Goal: Participate in discussion

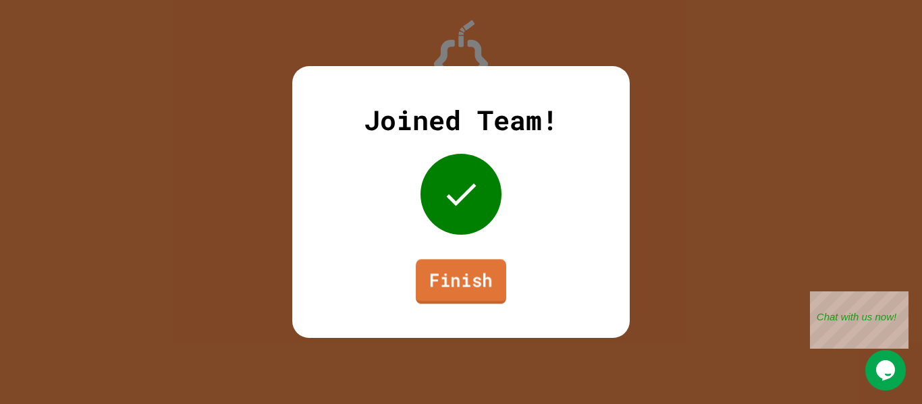
click at [492, 274] on link "Finish" at bounding box center [461, 281] width 90 height 45
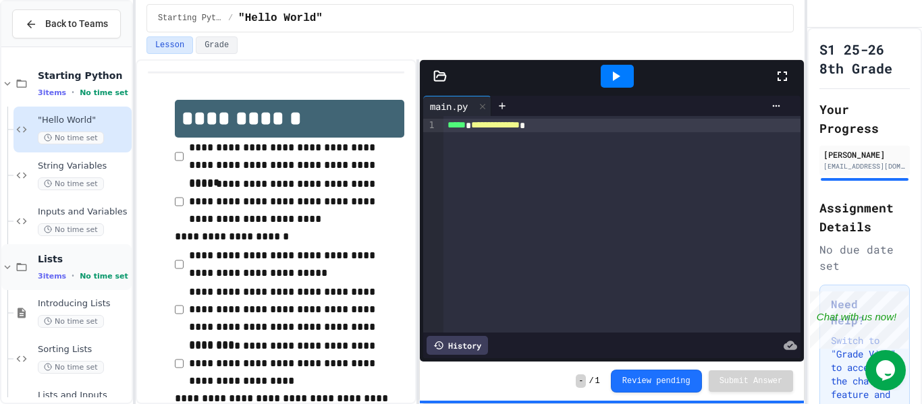
click at [72, 280] on div "3 items • No time set" at bounding box center [83, 276] width 91 height 11
click at [55, 312] on div "Reading and Writing Files 3 items • No time set" at bounding box center [83, 313] width 91 height 28
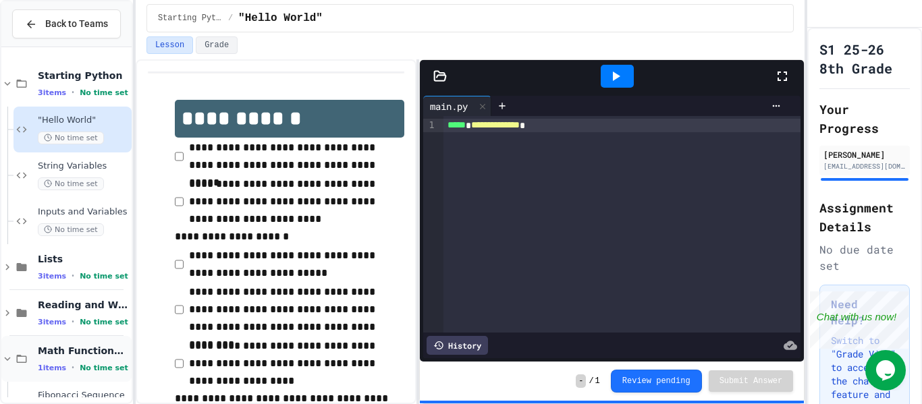
click at [59, 350] on span "Math Functions and Comparators" at bounding box center [83, 351] width 91 height 12
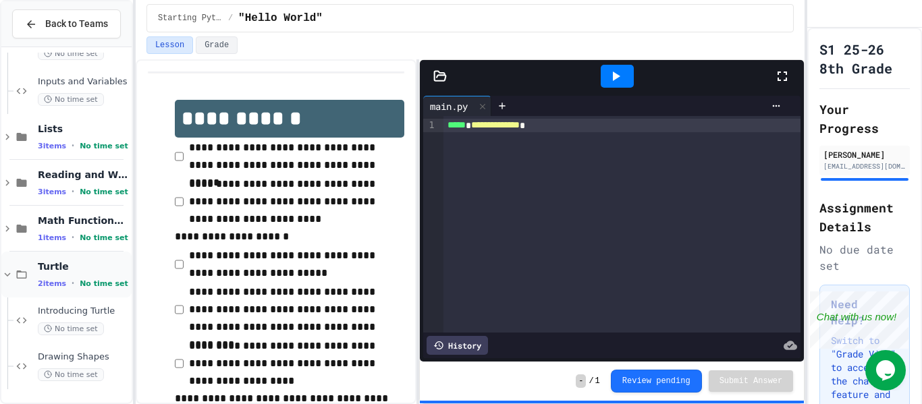
click at [82, 261] on span "Turtle" at bounding box center [83, 267] width 91 height 12
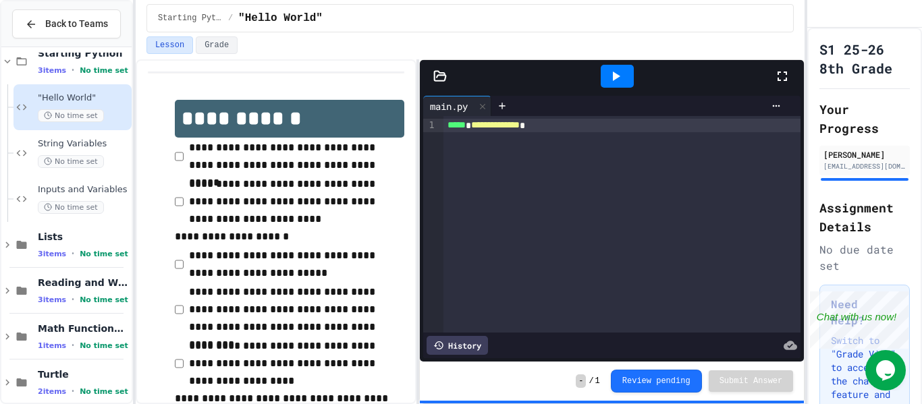
scroll to position [38, 0]
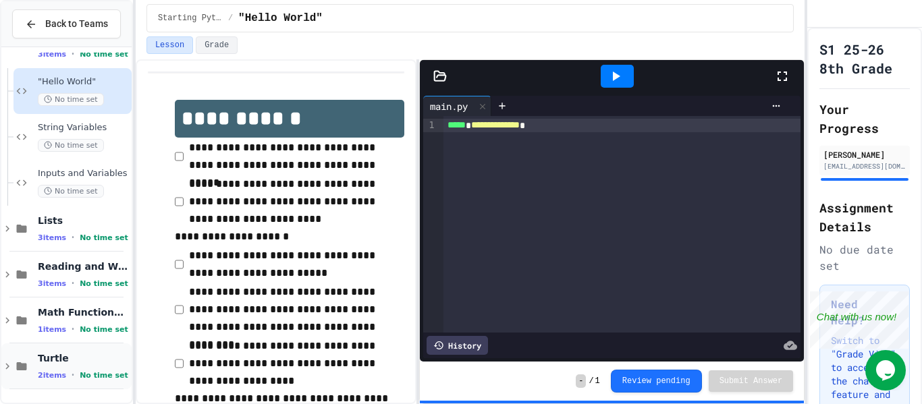
click at [74, 364] on span "Turtle" at bounding box center [83, 358] width 91 height 12
click at [72, 316] on span "Math Functions and Comparators" at bounding box center [83, 312] width 91 height 12
click at [20, 375] on div "Fibonacci Sequence No time set" at bounding box center [72, 367] width 118 height 46
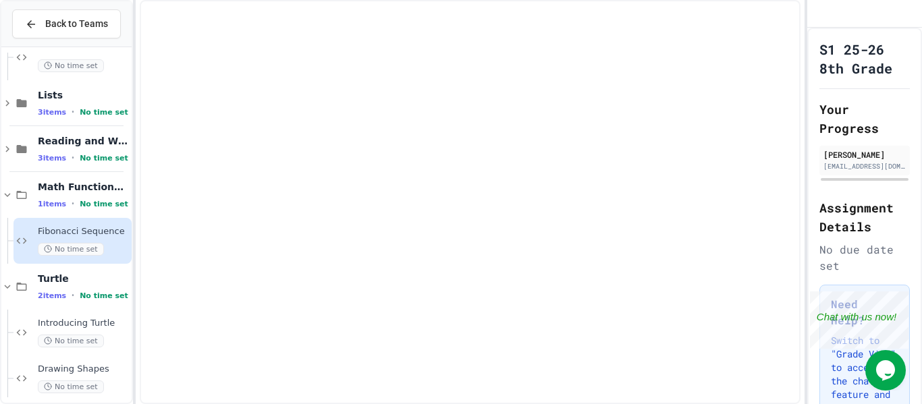
scroll to position [176, 0]
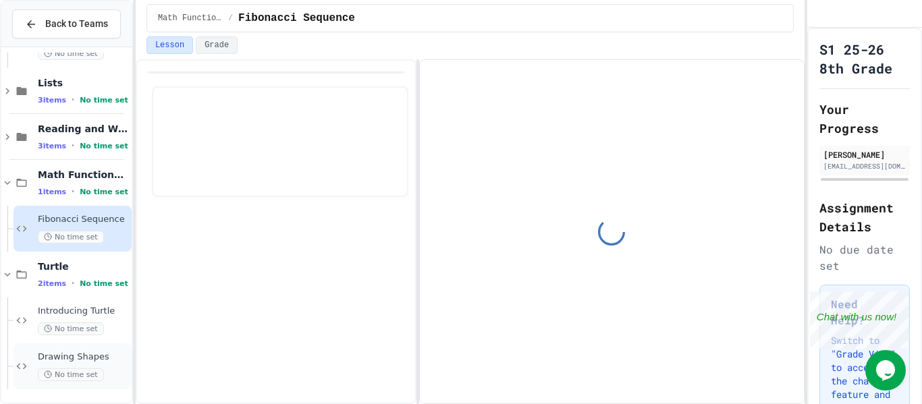
click at [26, 356] on div "Drawing Shapes No time set" at bounding box center [72, 367] width 118 height 46
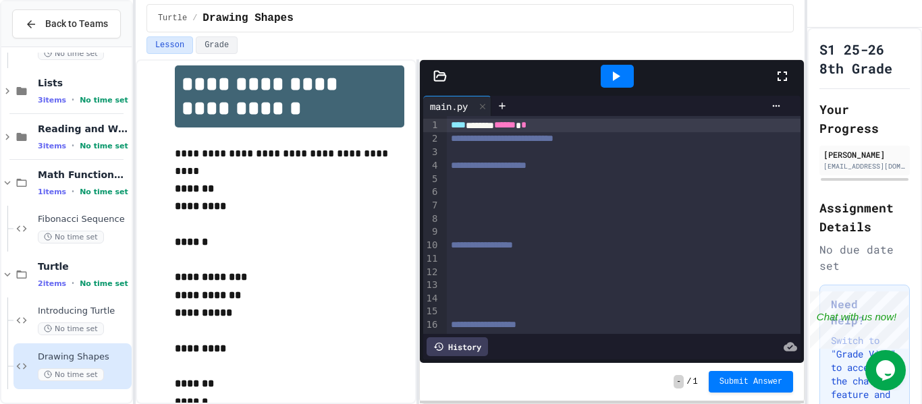
scroll to position [30, 0]
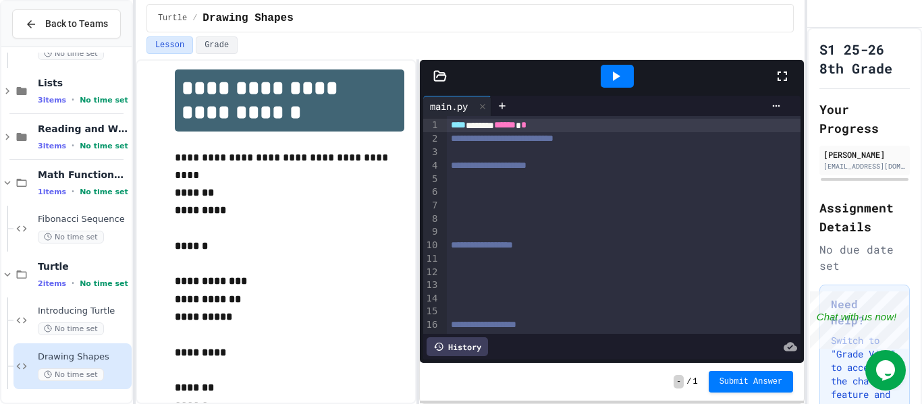
click at [448, 150] on div at bounding box center [624, 152] width 355 height 13
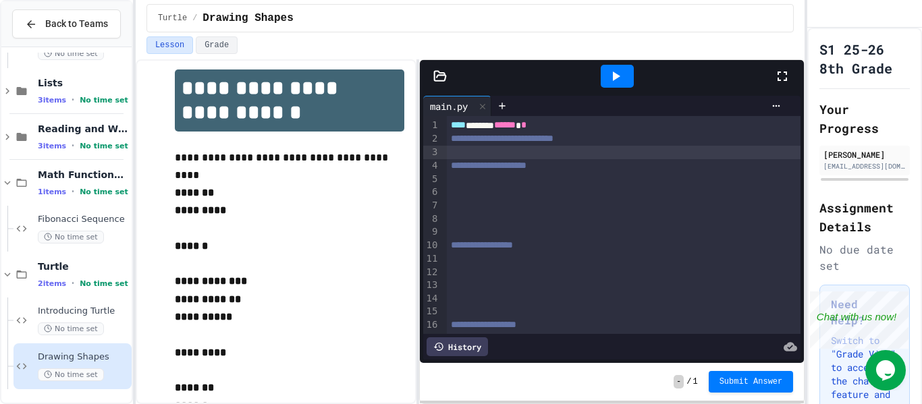
click at [465, 151] on div at bounding box center [624, 152] width 355 height 13
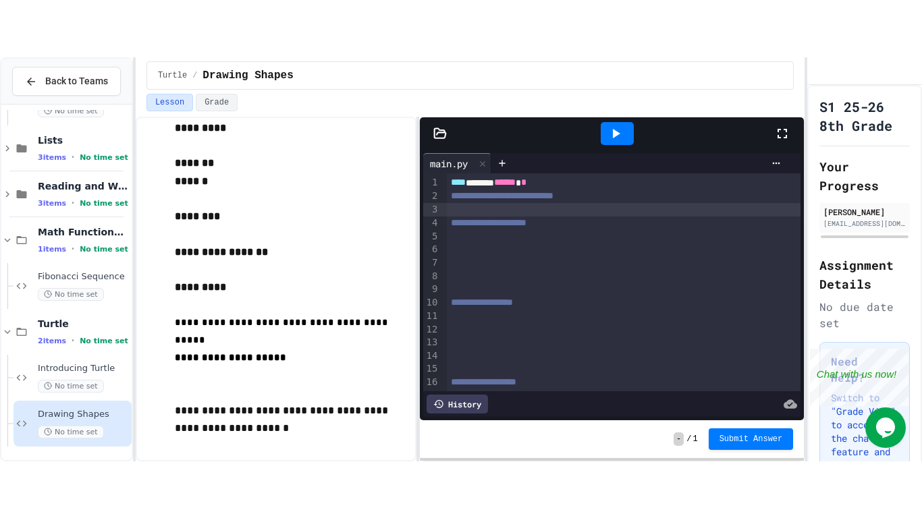
scroll to position [314, 0]
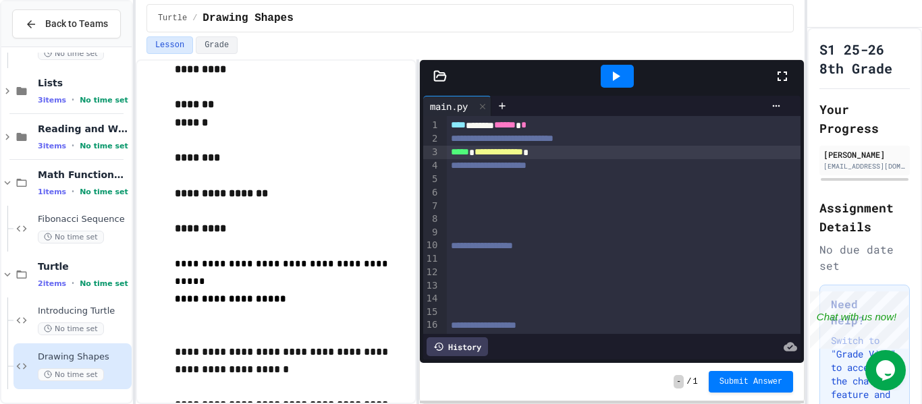
click at [628, 65] on div at bounding box center [617, 76] width 33 height 23
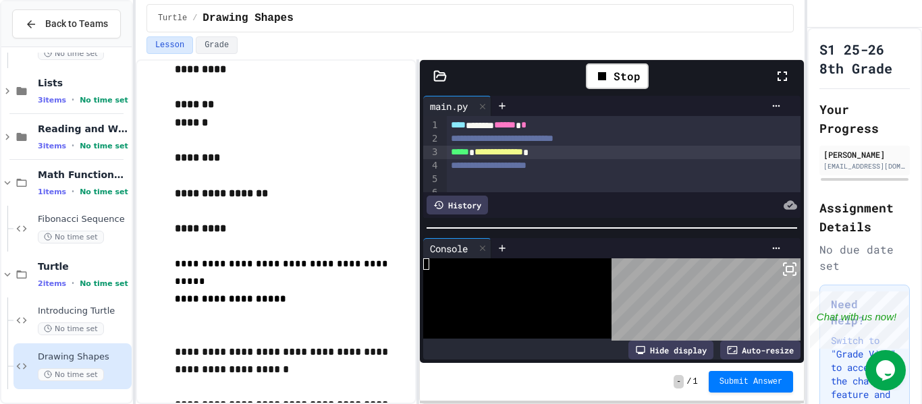
click at [786, 267] on rect at bounding box center [789, 269] width 7 height 5
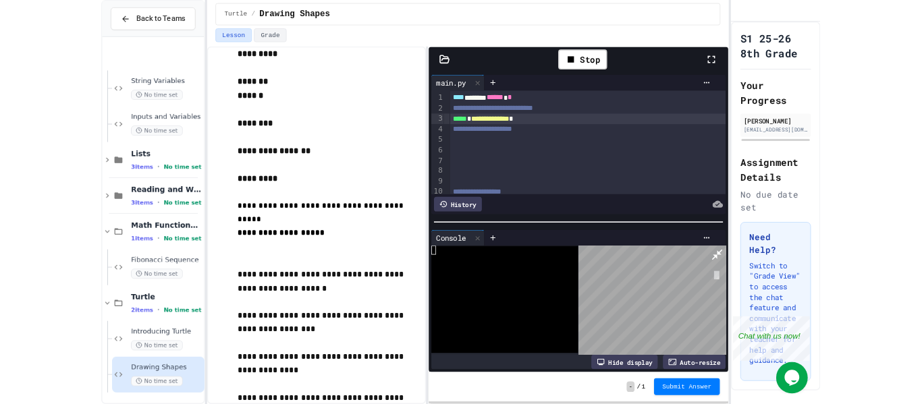
scroll to position [62, 0]
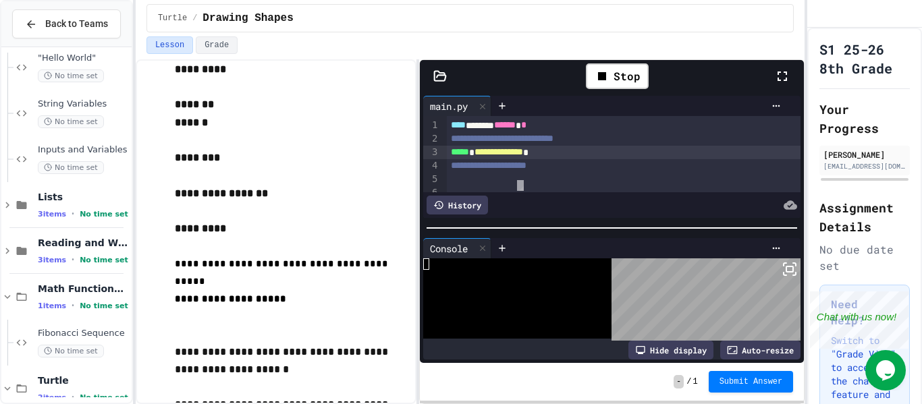
click at [518, 181] on div at bounding box center [461, 202] width 922 height 404
click at [497, 179] on div at bounding box center [624, 179] width 355 height 13
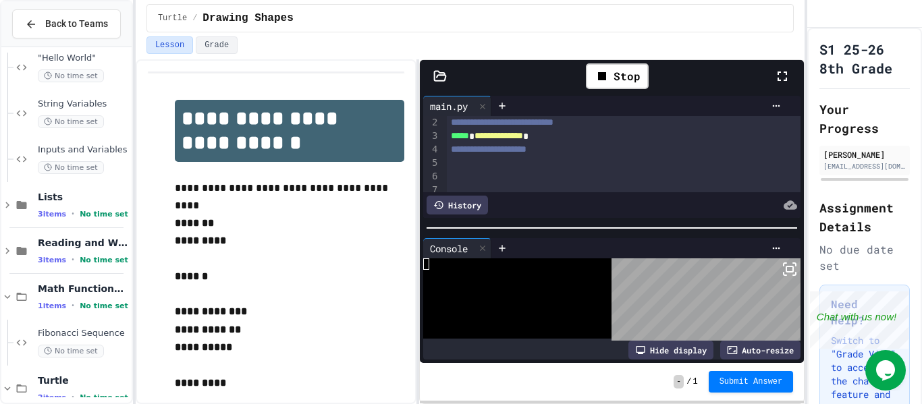
scroll to position [13, 0]
click at [447, 173] on div at bounding box center [624, 179] width 355 height 13
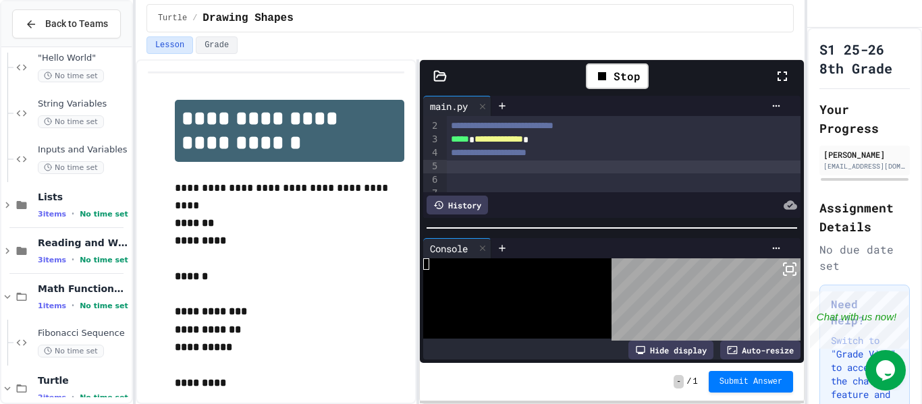
click at [453, 168] on div at bounding box center [624, 167] width 355 height 13
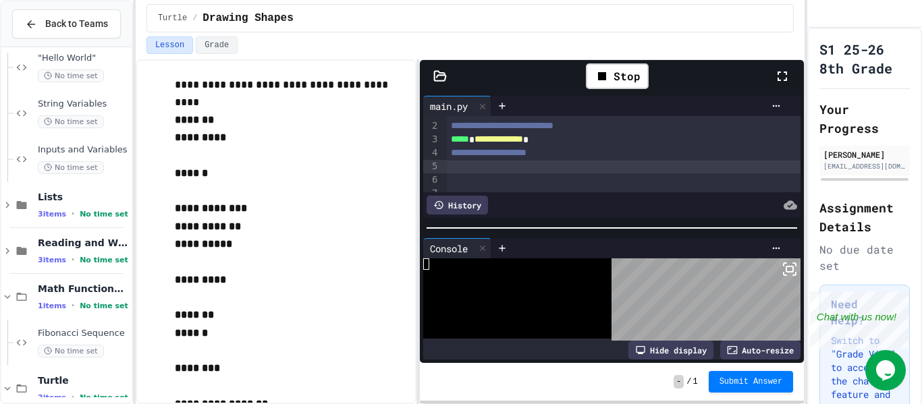
scroll to position [101, 0]
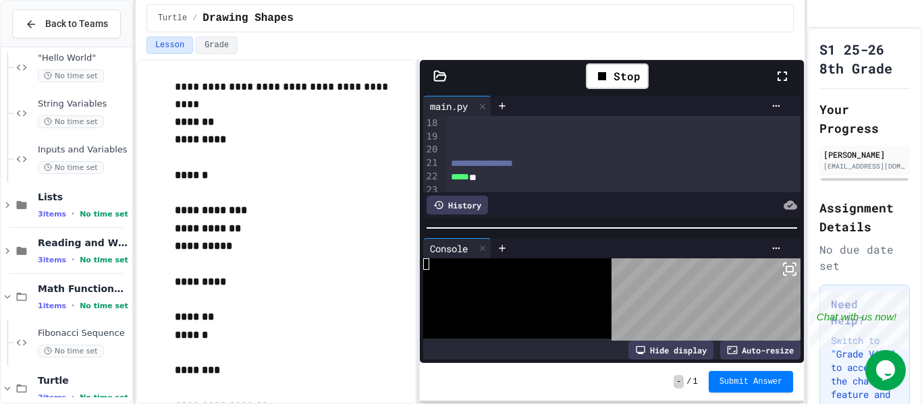
click at [547, 128] on div at bounding box center [624, 123] width 355 height 13
click at [535, 147] on div at bounding box center [624, 153] width 355 height 13
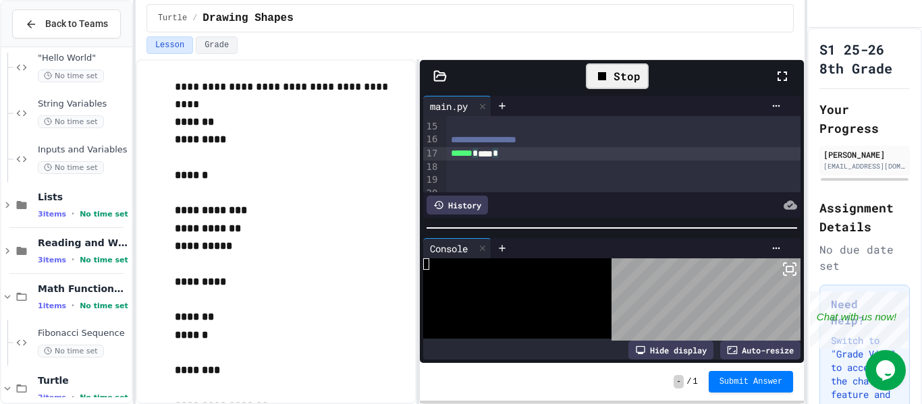
click at [606, 82] on icon at bounding box center [602, 76] width 16 height 16
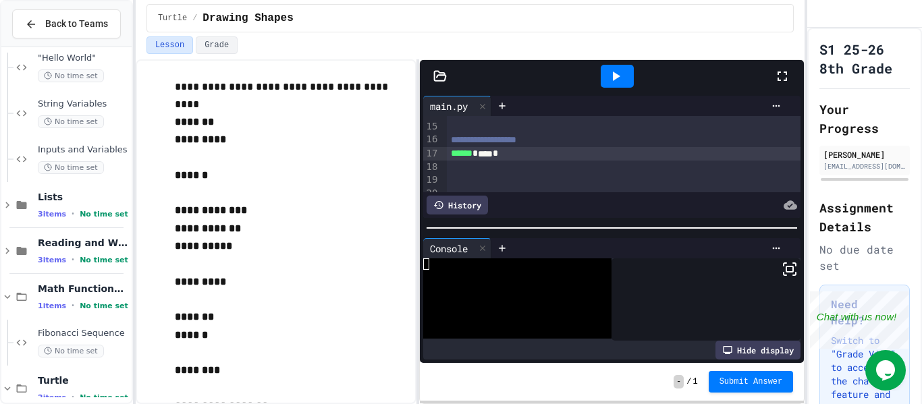
click at [607, 82] on icon at bounding box center [615, 76] width 16 height 16
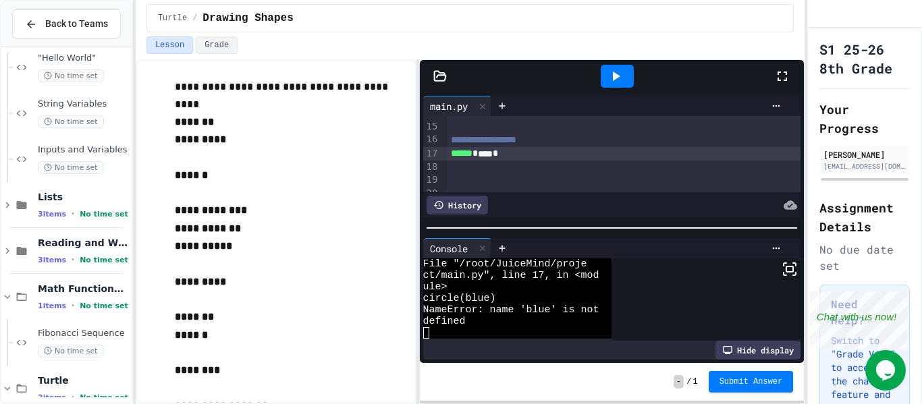
scroll to position [23, 0]
click at [507, 158] on div "****** * **** *" at bounding box center [624, 153] width 355 height 13
click at [609, 85] on div at bounding box center [617, 76] width 33 height 23
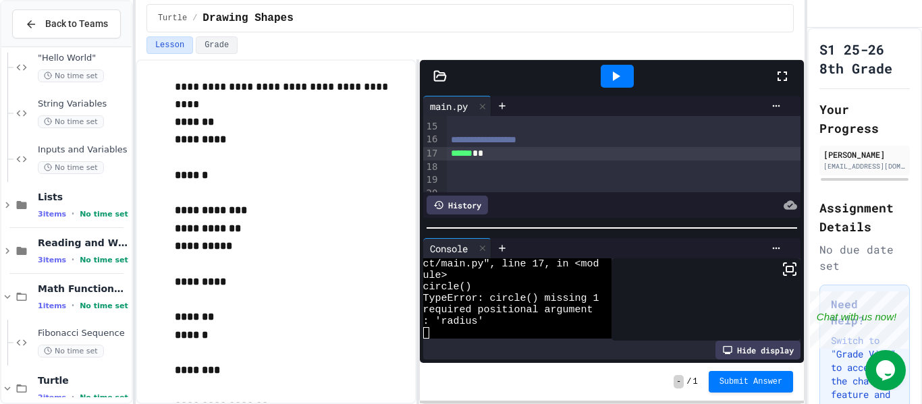
scroll to position [34, 0]
click at [483, 151] on span "*" at bounding box center [480, 152] width 5 height 9
click at [622, 80] on icon at bounding box center [615, 76] width 16 height 16
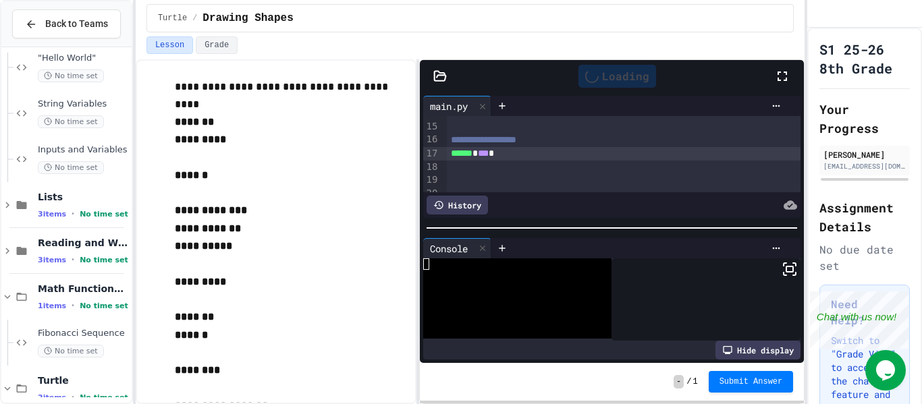
scroll to position [0, 0]
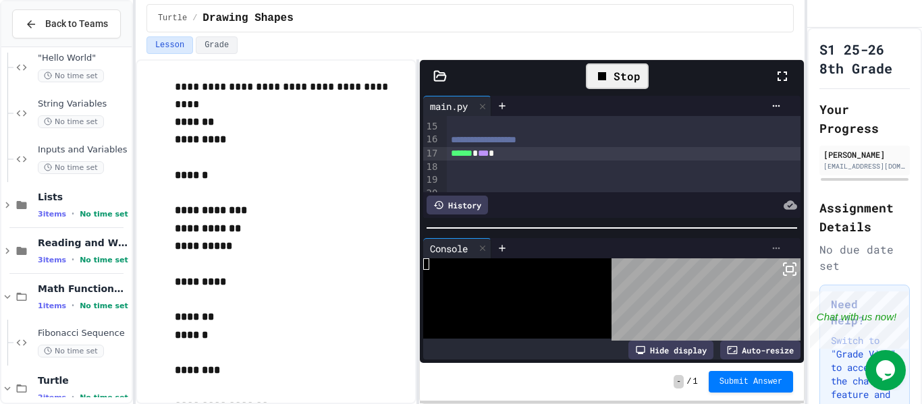
click at [777, 248] on icon at bounding box center [776, 248] width 11 height 11
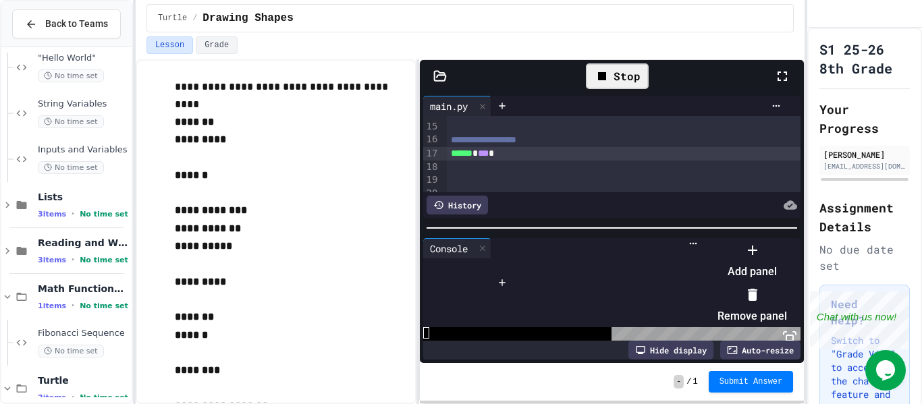
drag, startPoint x: 741, startPoint y: 291, endPoint x: 707, endPoint y: 302, distance: 35.6
click at [707, 240] on div at bounding box center [745, 240] width 83 height 0
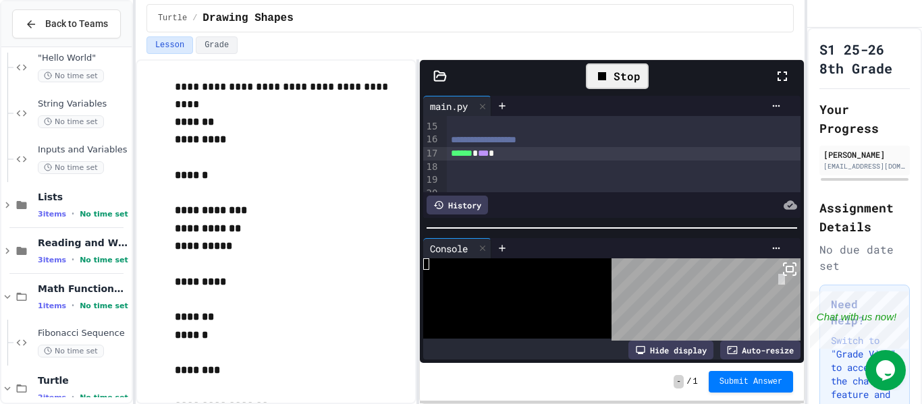
click at [779, 275] on body "**********" at bounding box center [461, 202] width 922 height 404
click at [773, 287] on body "**********" at bounding box center [461, 202] width 922 height 404
click at [792, 268] on rect at bounding box center [789, 269] width 7 height 5
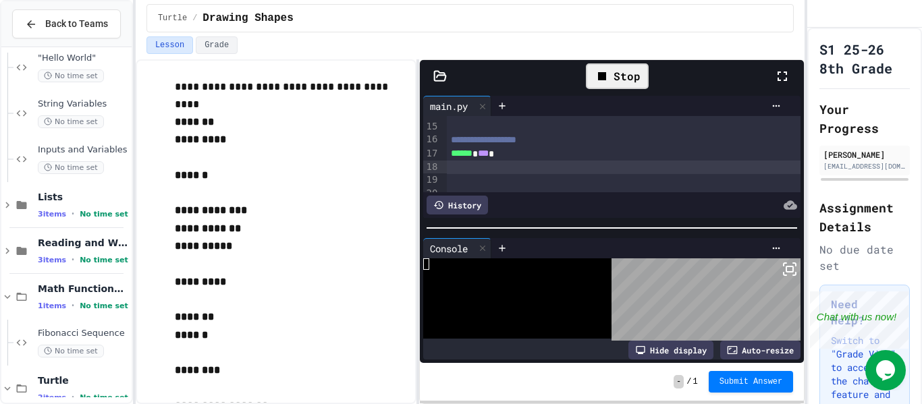
click at [505, 161] on div at bounding box center [624, 167] width 355 height 13
click at [513, 159] on div "****** * *** *" at bounding box center [624, 153] width 355 height 13
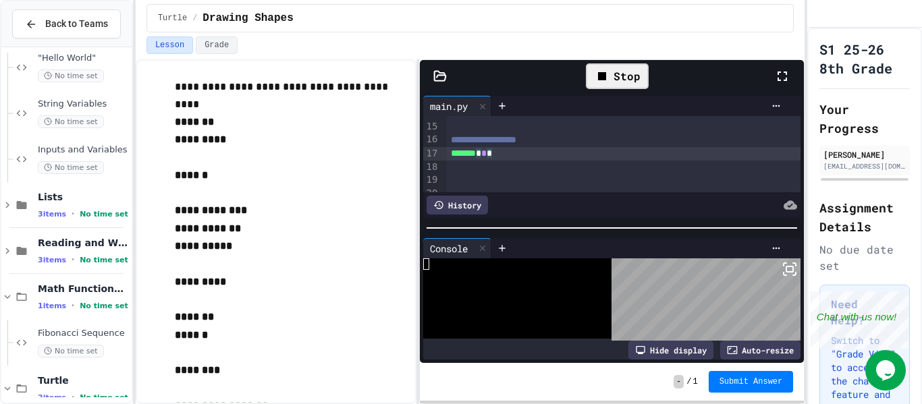
click at [609, 87] on div "Stop" at bounding box center [617, 76] width 63 height 26
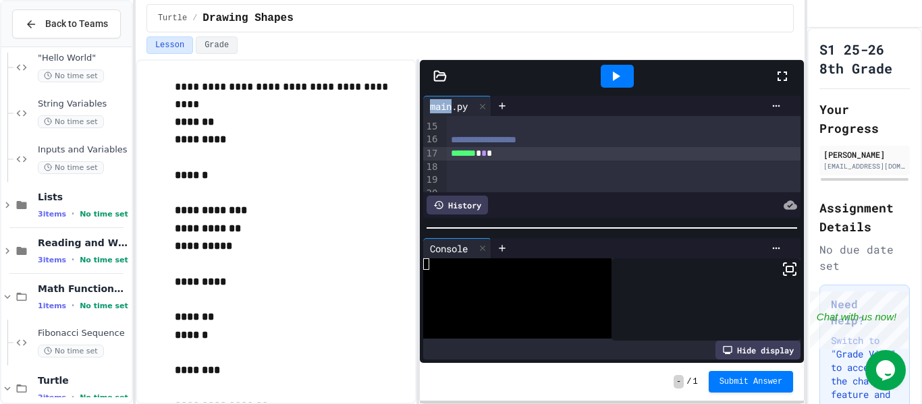
click at [609, 87] on div at bounding box center [617, 76] width 33 height 23
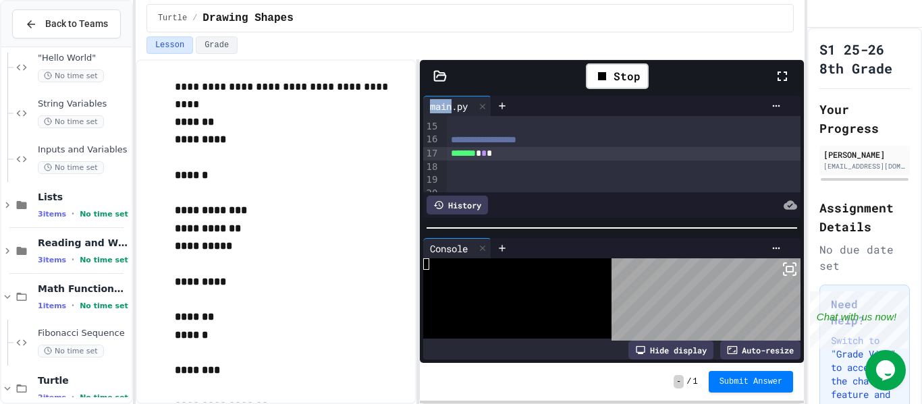
scroll to position [34, 0]
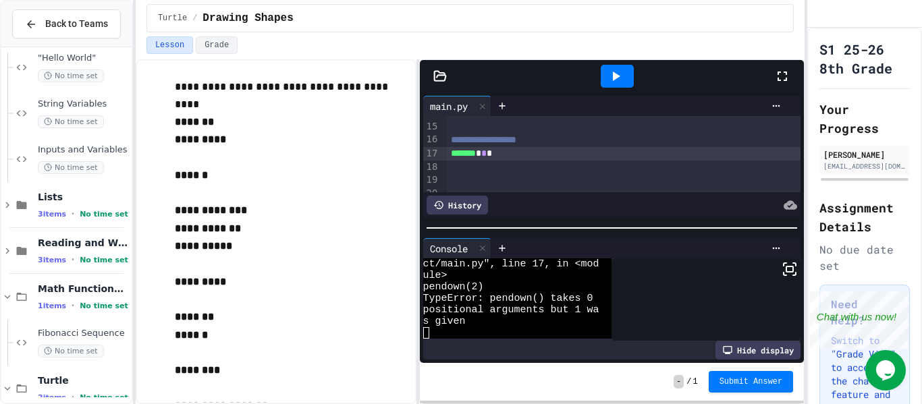
click at [522, 150] on div "******* * * *" at bounding box center [624, 153] width 355 height 13
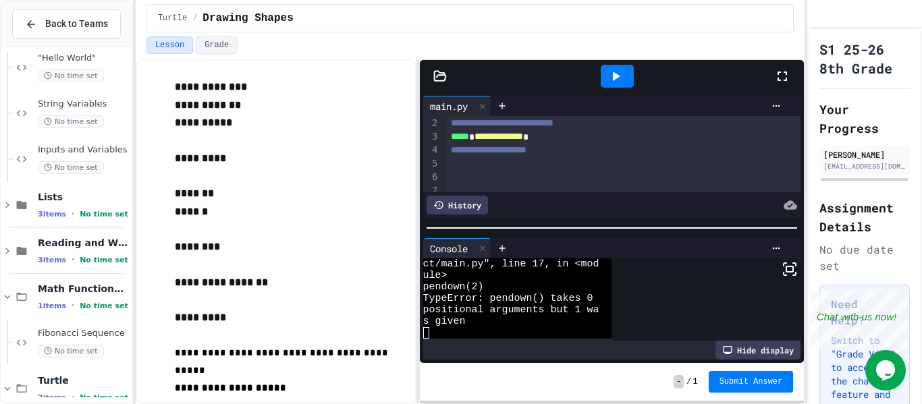
scroll to position [13, 0]
click at [442, 174] on div "›" at bounding box center [442, 265] width 7 height 325
click at [466, 163] on div at bounding box center [624, 167] width 355 height 13
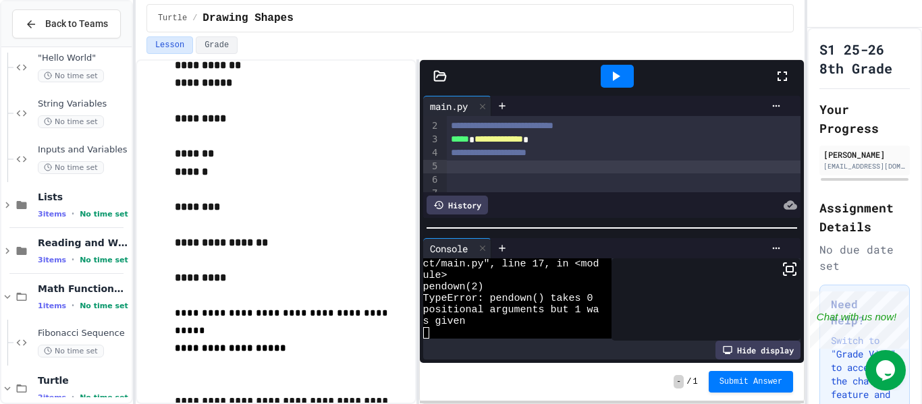
scroll to position [252, 0]
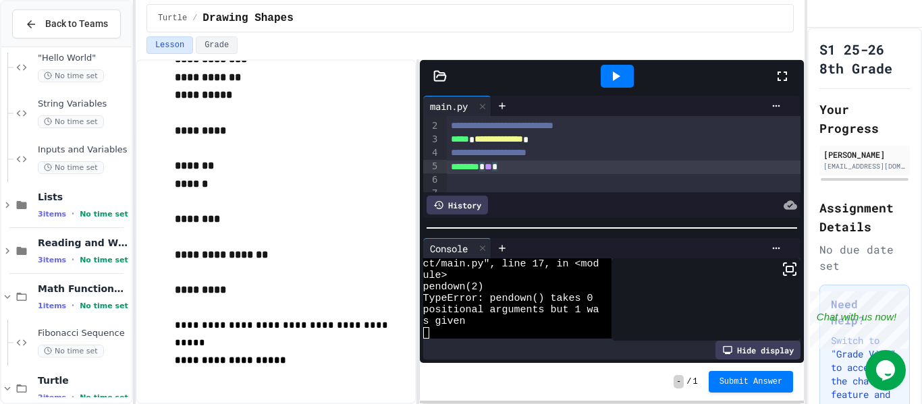
click at [611, 79] on icon at bounding box center [615, 76] width 16 height 16
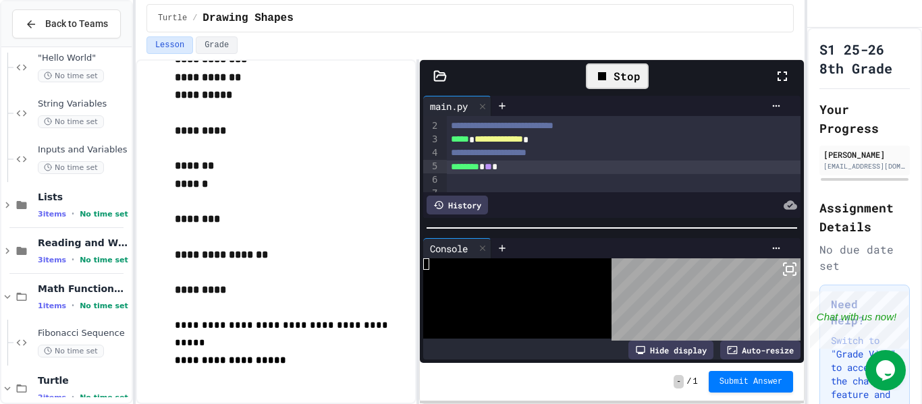
scroll to position [34, 0]
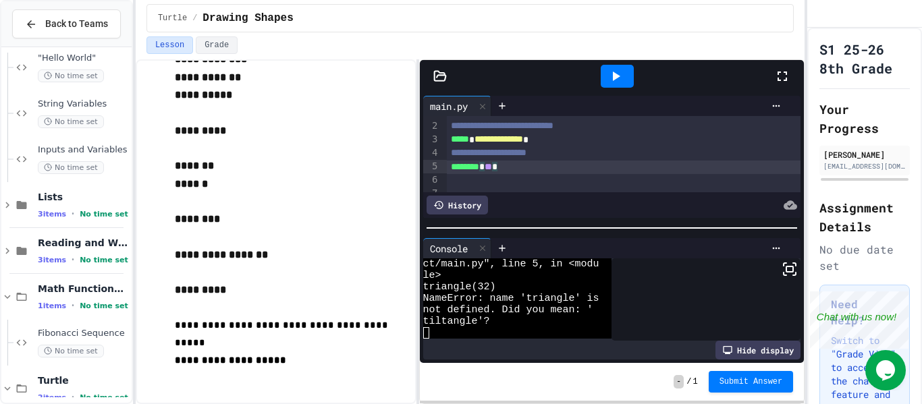
click at [518, 162] on div "******** * ** *" at bounding box center [624, 167] width 355 height 13
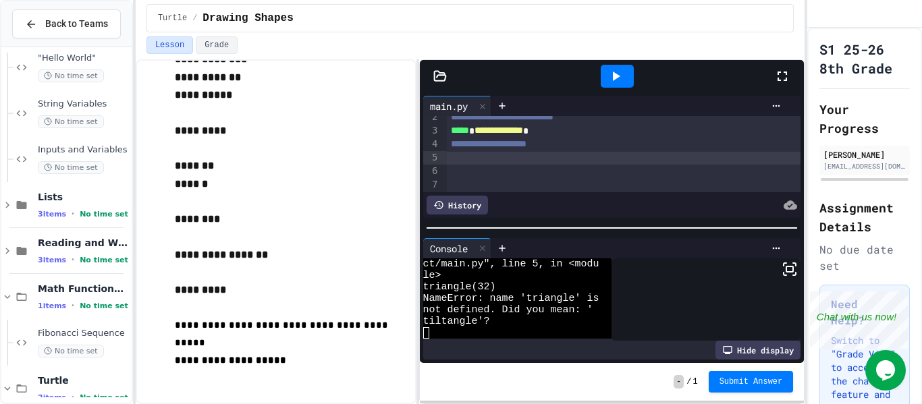
scroll to position [26, 0]
click at [616, 80] on icon at bounding box center [615, 76] width 16 height 16
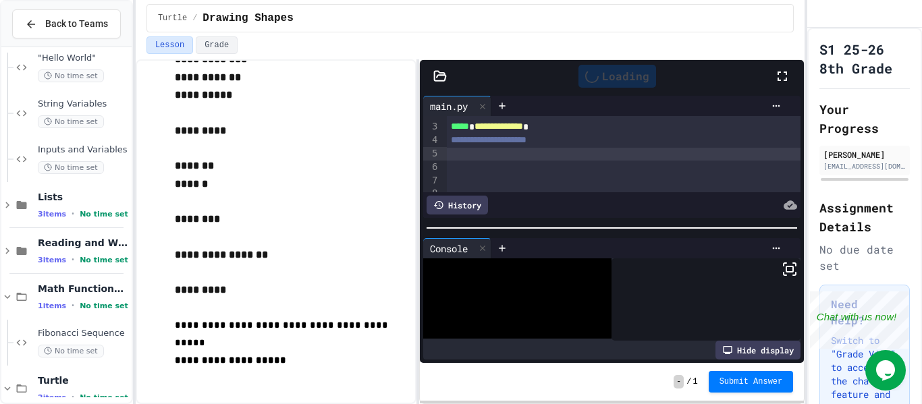
scroll to position [0, 0]
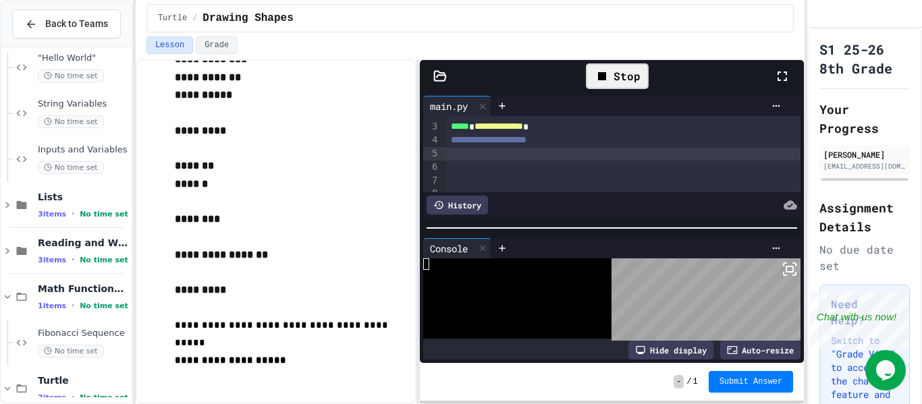
click at [605, 161] on div at bounding box center [624, 167] width 355 height 13
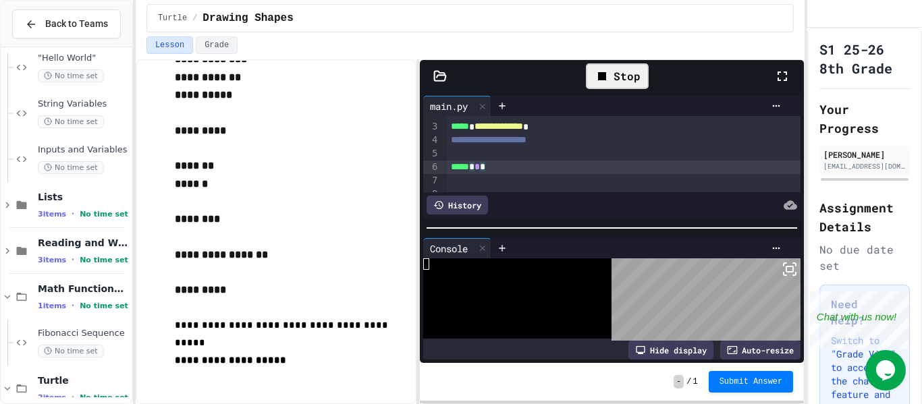
click at [516, 188] on div at bounding box center [624, 194] width 355 height 13
click at [491, 182] on div at bounding box center [624, 180] width 355 height 13
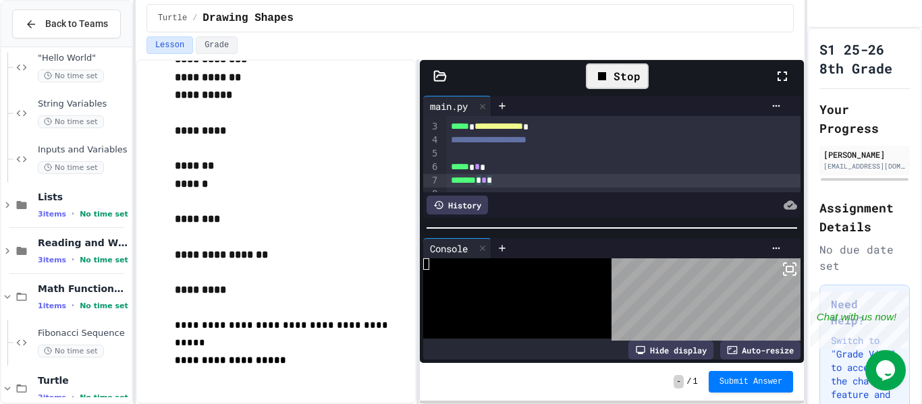
click at [607, 64] on div "Stop" at bounding box center [617, 76] width 63 height 26
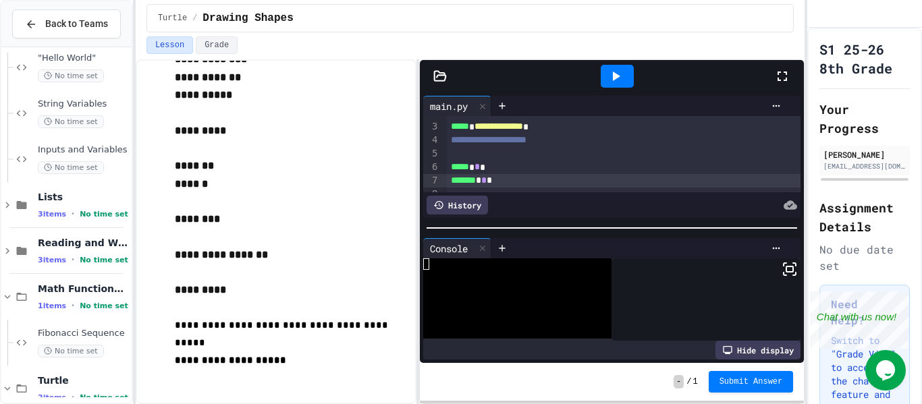
click at [607, 65] on div at bounding box center [617, 76] width 33 height 23
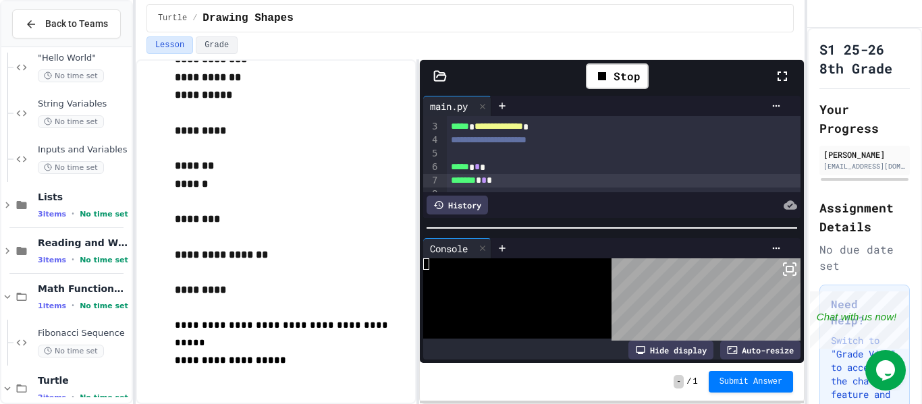
scroll to position [34, 0]
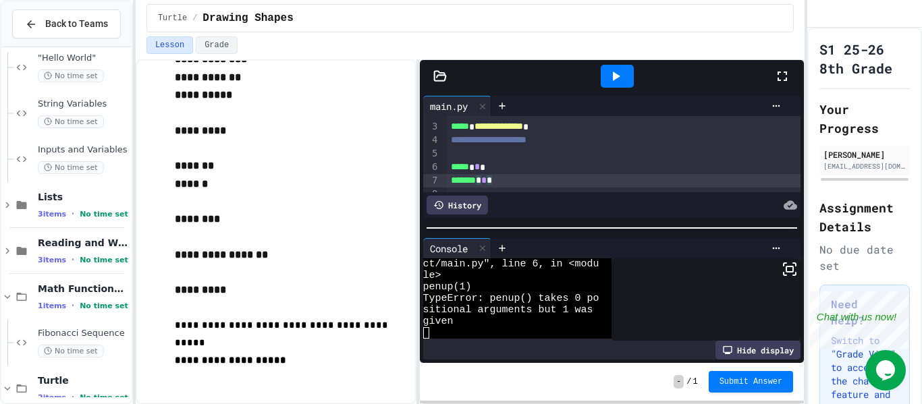
click at [492, 179] on span "*" at bounding box center [489, 179] width 5 height 9
click at [488, 169] on div "***** * * *" at bounding box center [624, 167] width 355 height 13
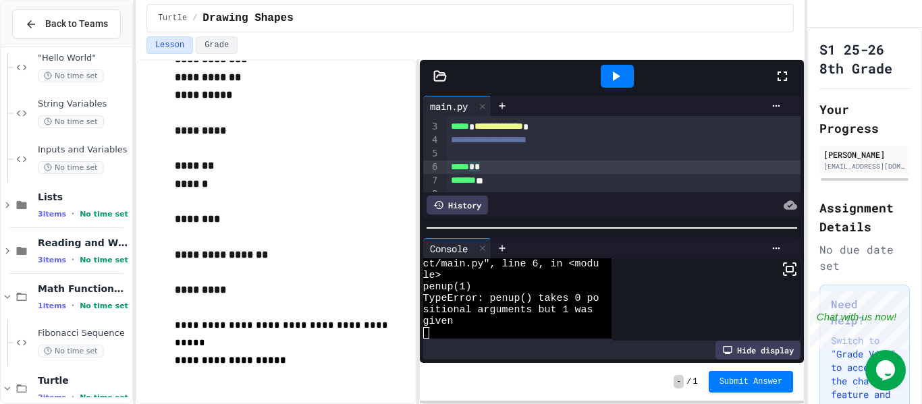
click at [626, 84] on div at bounding box center [617, 76] width 33 height 23
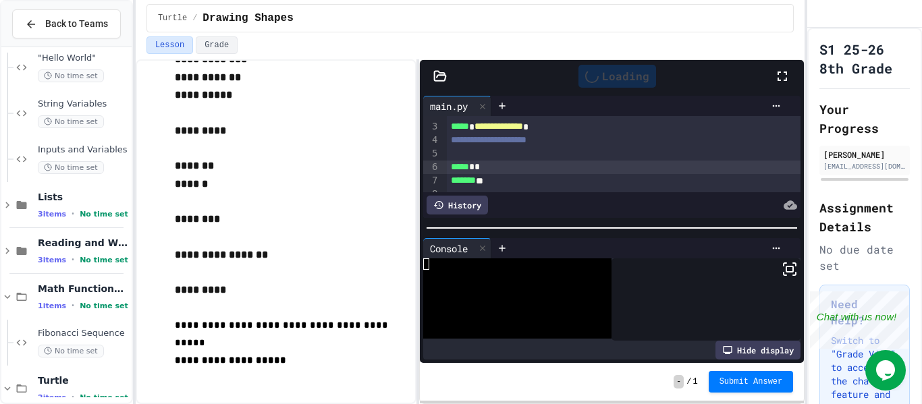
scroll to position [0, 0]
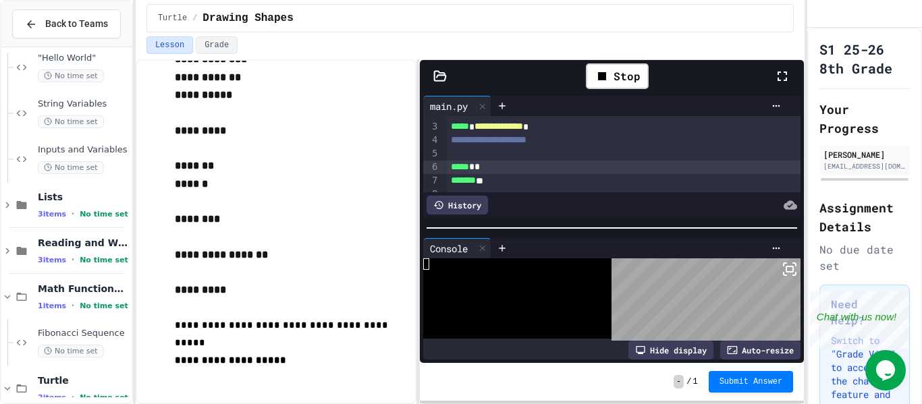
click at [499, 180] on div "******* **" at bounding box center [624, 180] width 355 height 13
click at [494, 169] on div "***** * *" at bounding box center [624, 167] width 355 height 13
click at [457, 144] on span "**********" at bounding box center [489, 139] width 76 height 9
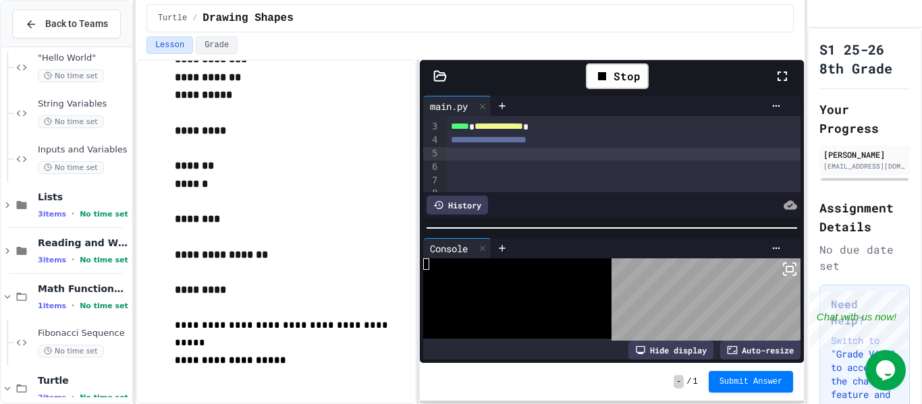
click at [447, 159] on div at bounding box center [624, 154] width 355 height 13
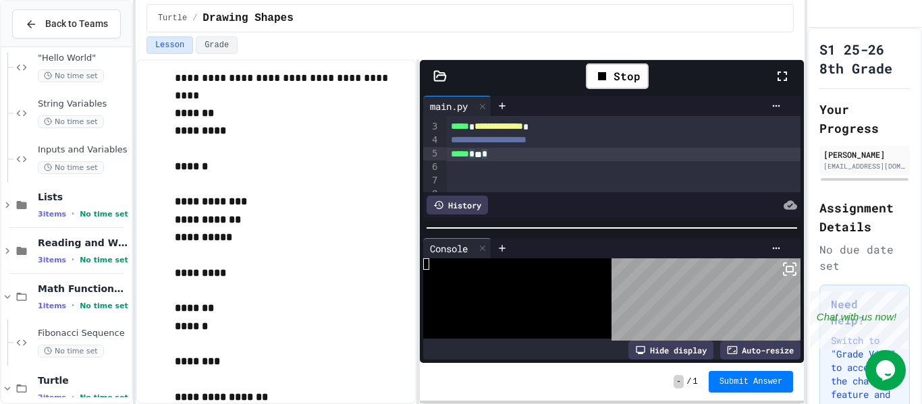
scroll to position [111, 0]
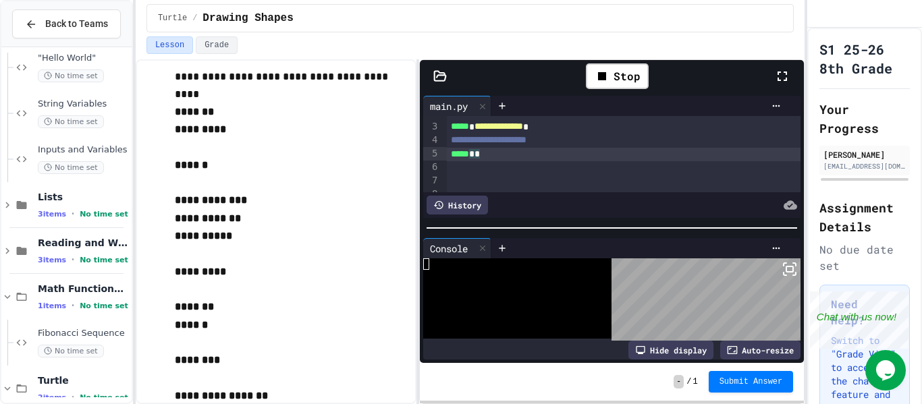
click at [458, 175] on div at bounding box center [624, 180] width 355 height 13
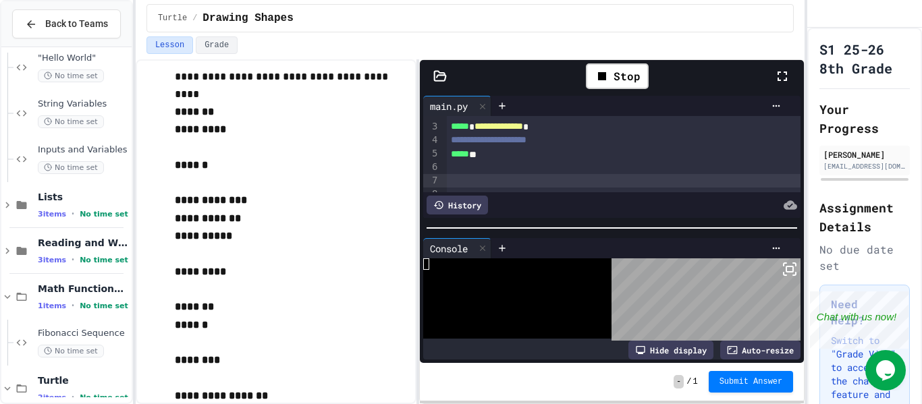
click at [459, 173] on div at bounding box center [624, 167] width 355 height 13
click at [617, 65] on div "Stop" at bounding box center [617, 76] width 63 height 26
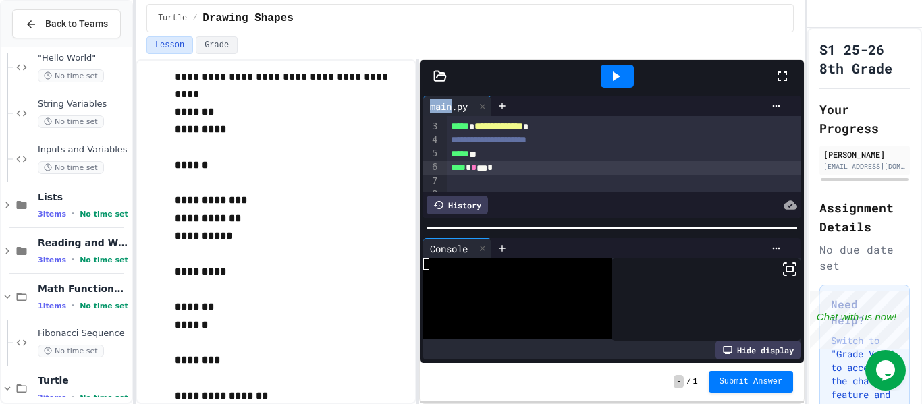
click at [617, 65] on div at bounding box center [617, 76] width 33 height 23
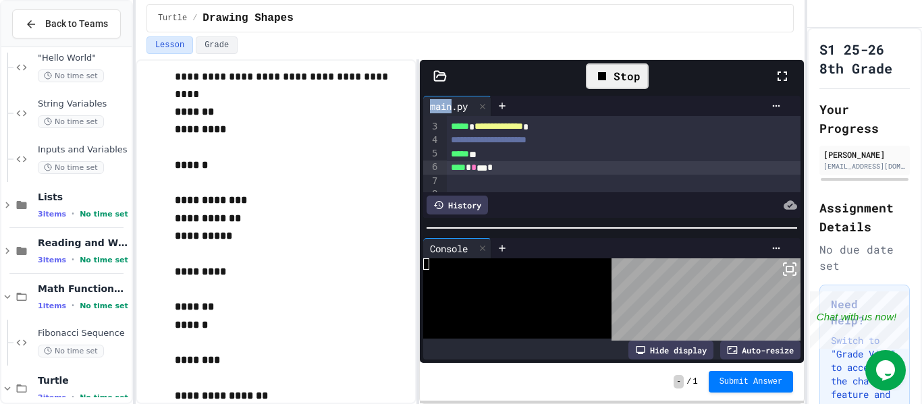
scroll to position [23, 0]
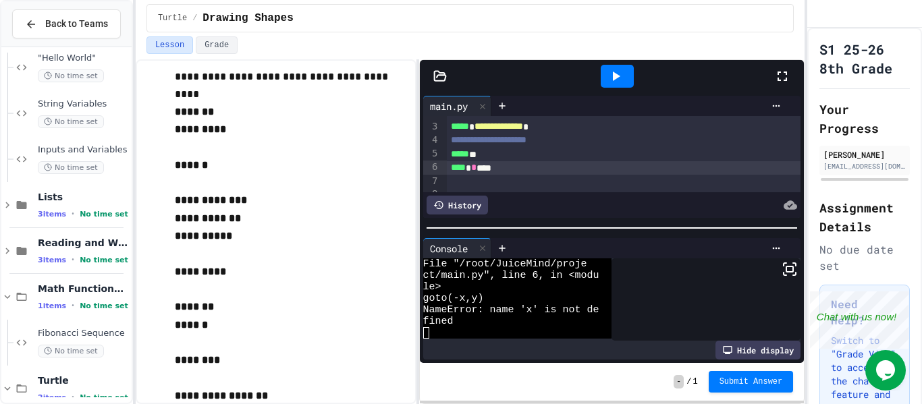
click at [487, 167] on div "**** * * ****" at bounding box center [624, 167] width 355 height 13
click at [480, 150] on div "***** **" at bounding box center [624, 154] width 355 height 13
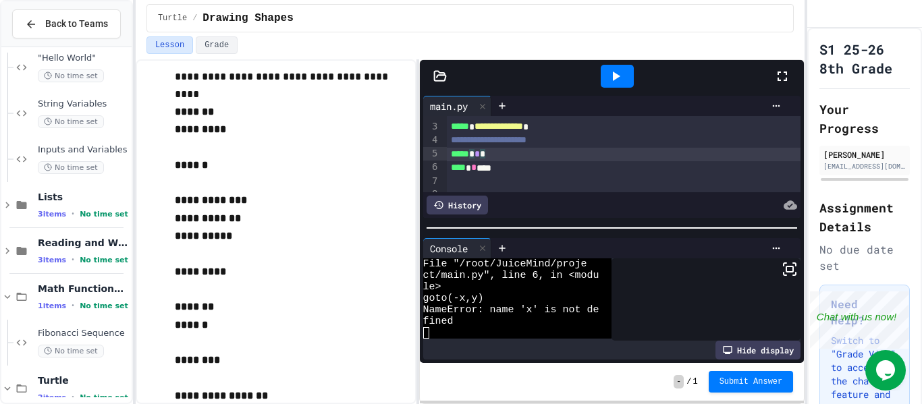
click at [622, 76] on icon at bounding box center [615, 76] width 16 height 16
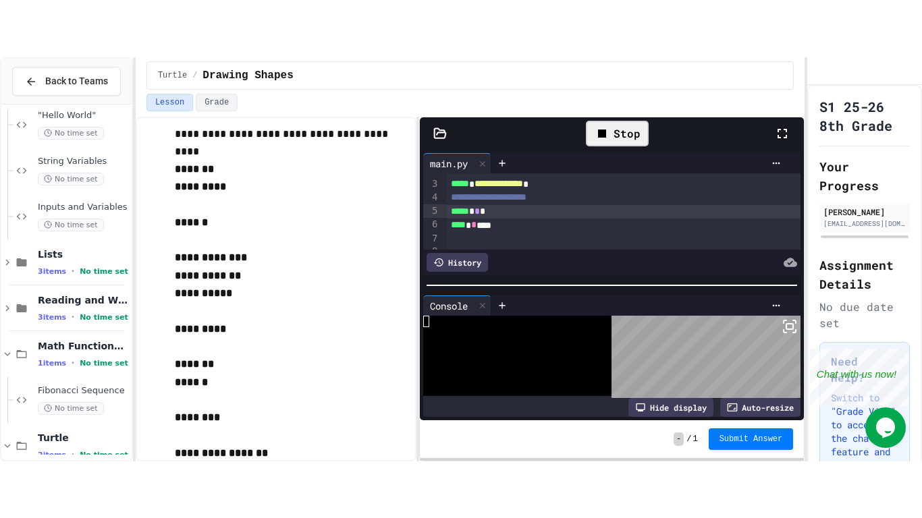
scroll to position [34, 0]
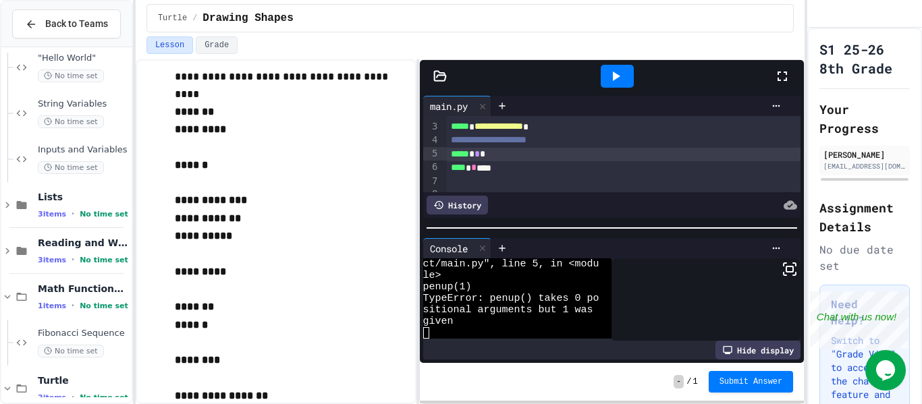
click at [784, 269] on icon at bounding box center [790, 269] width 16 height 16
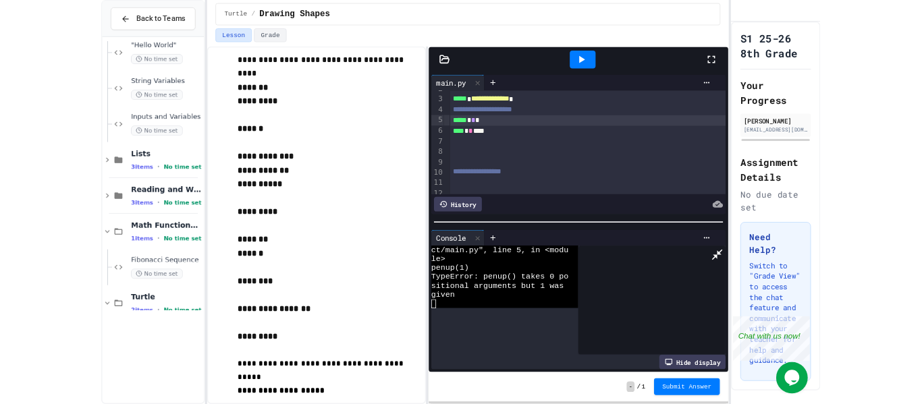
scroll to position [0, 0]
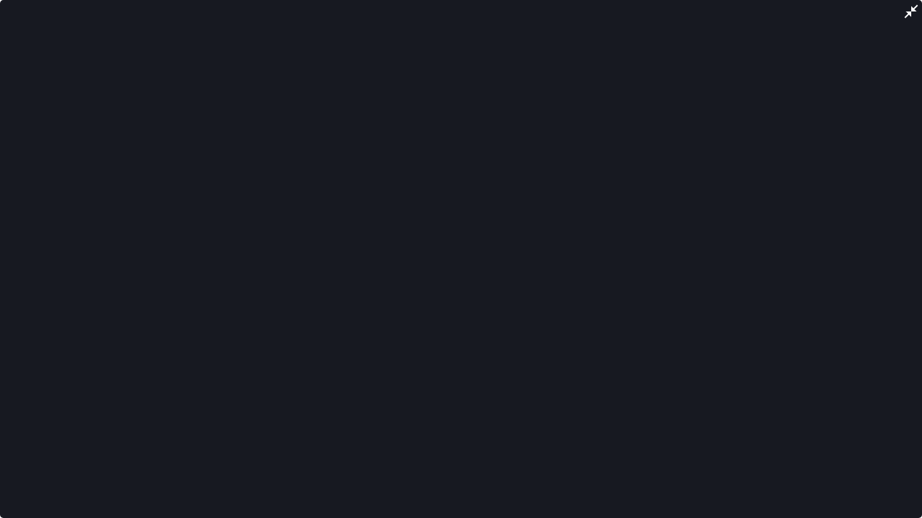
click at [785, 336] on div at bounding box center [461, 259] width 922 height 518
click at [921, 3] on div at bounding box center [461, 259] width 922 height 518
click at [914, 5] on icon at bounding box center [911, 11] width 16 height 16
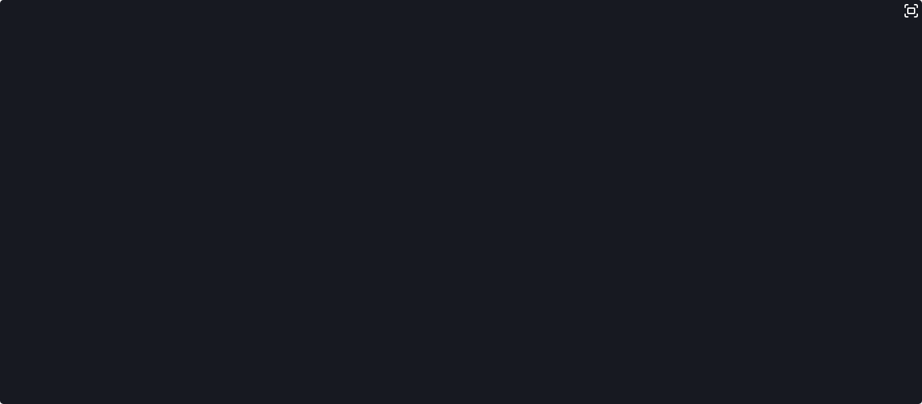
scroll to position [34, 0]
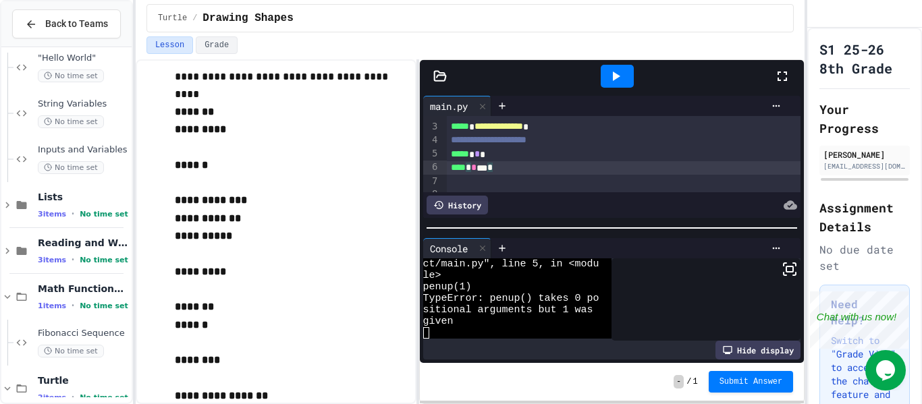
click at [500, 167] on div "**** * * *** *" at bounding box center [624, 167] width 355 height 13
click at [602, 67] on div at bounding box center [617, 76] width 33 height 23
click at [478, 166] on div "**** * * *" at bounding box center [624, 167] width 355 height 13
click at [482, 167] on span "*" at bounding box center [478, 167] width 5 height 9
click at [480, 152] on span "*" at bounding box center [476, 153] width 5 height 9
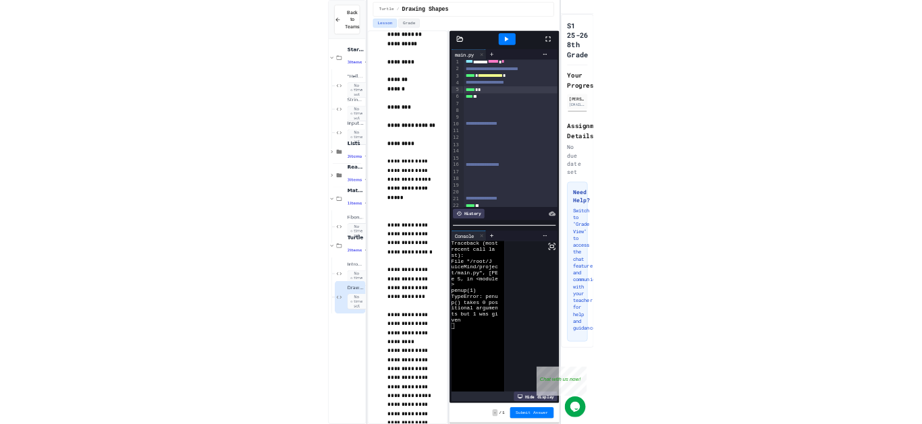
scroll to position [263, 0]
